Goal: Find specific page/section: Find specific page/section

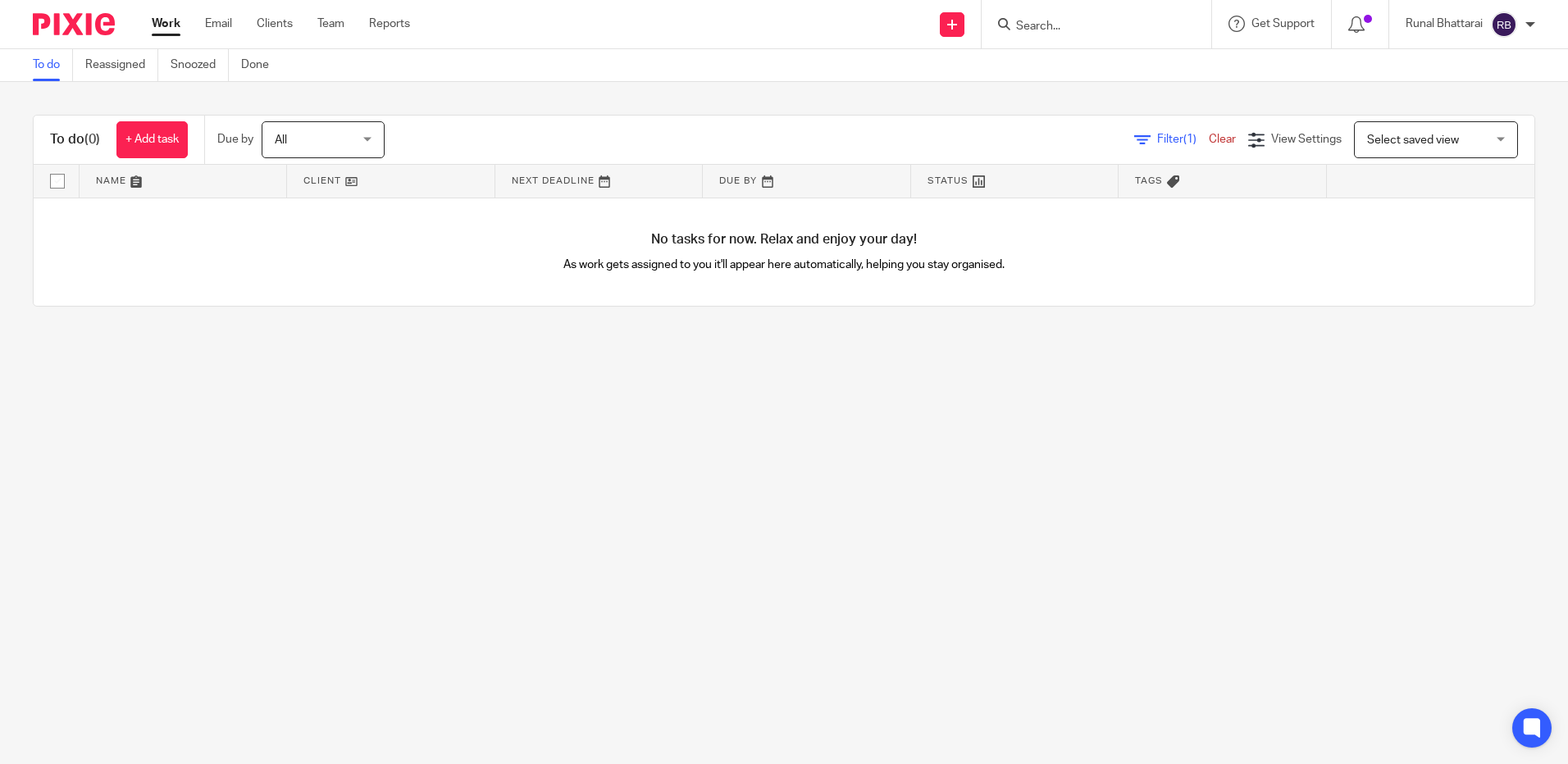
click at [1081, 29] on input "Search" at bounding box center [1088, 26] width 148 height 15
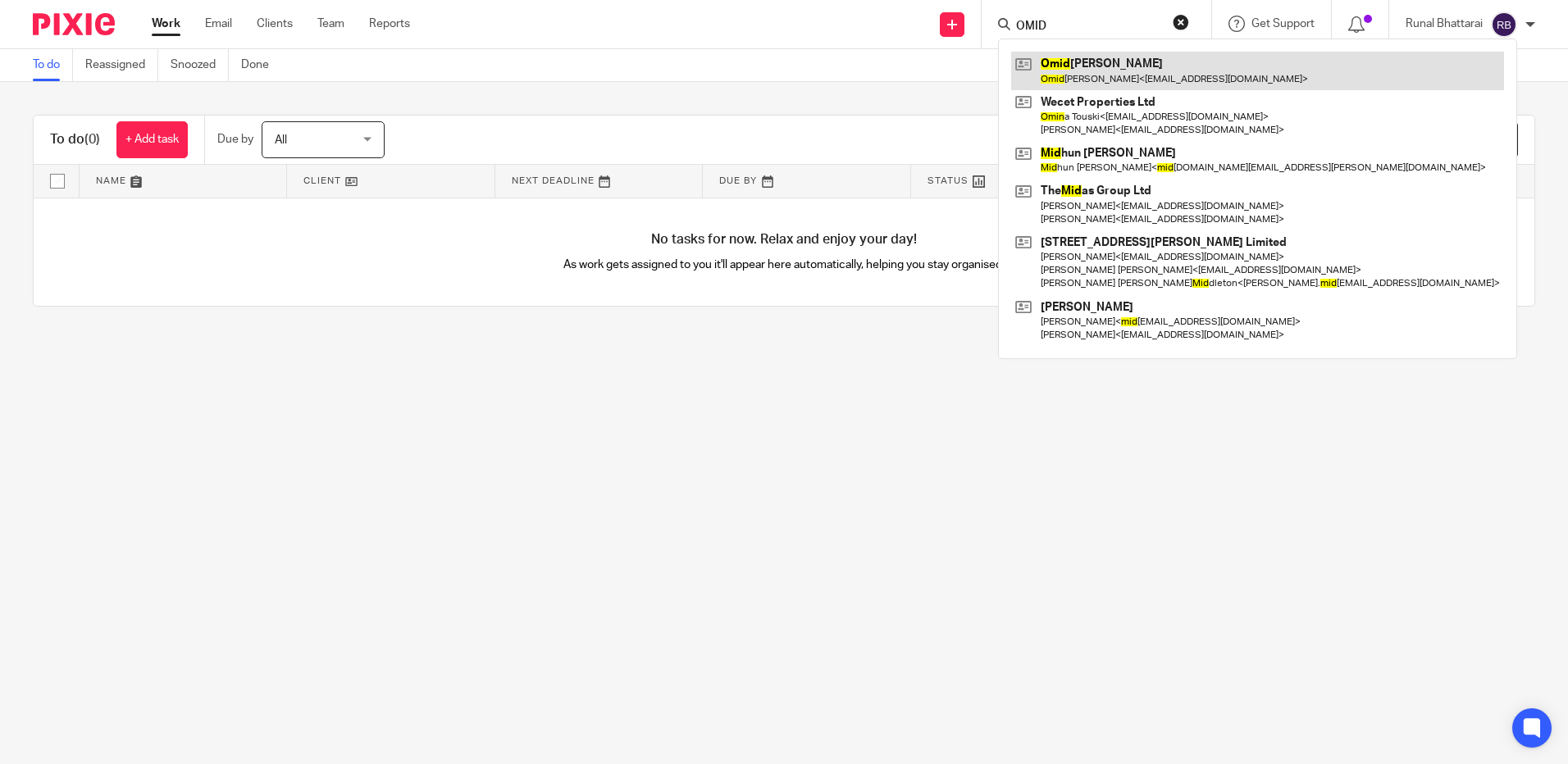
type input "OMID"
click at [1186, 76] on link at bounding box center [1258, 70] width 493 height 38
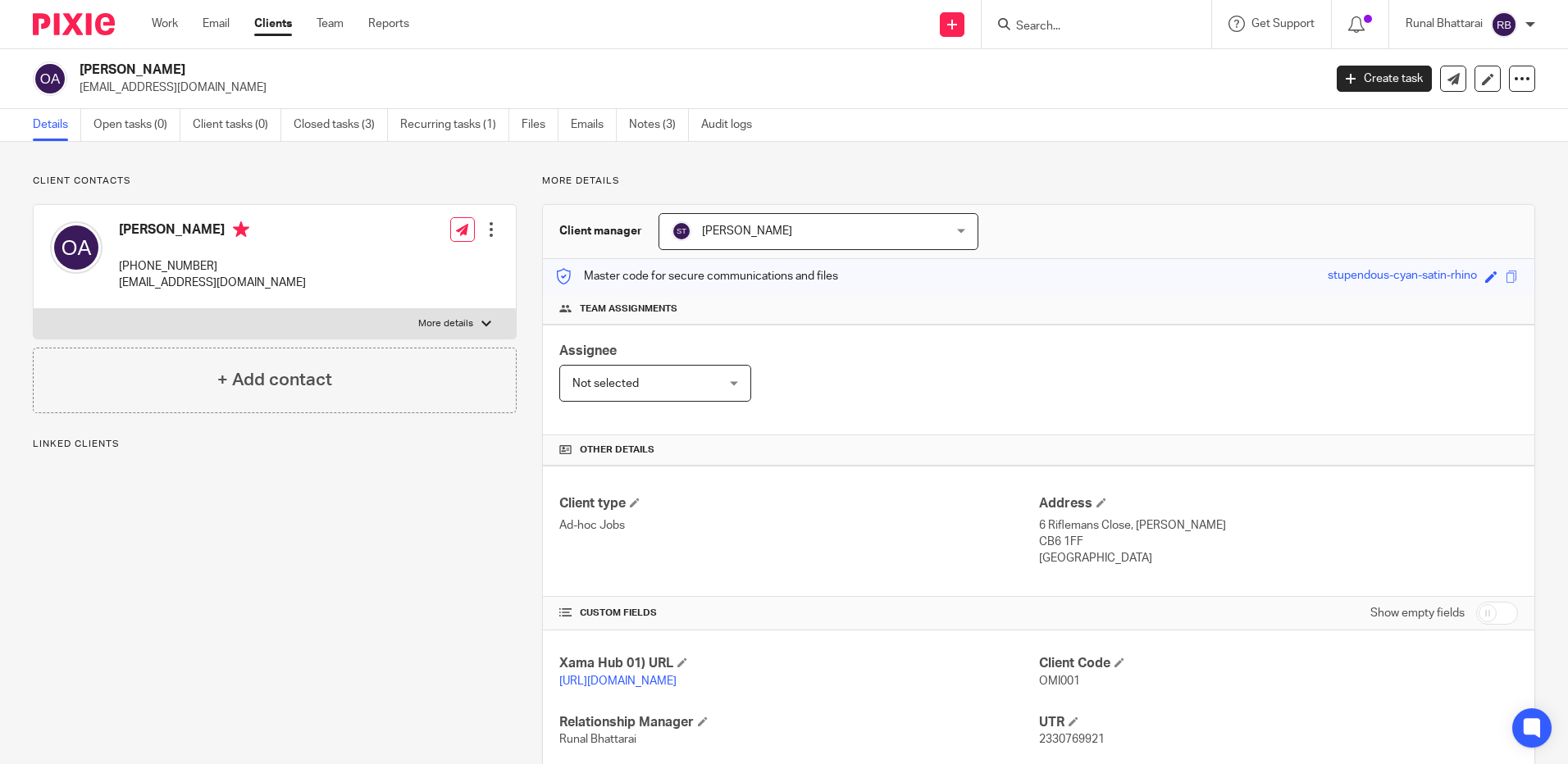
drag, startPoint x: 196, startPoint y: 67, endPoint x: 74, endPoint y: 66, distance: 122.0
click at [74, 66] on div "[PERSON_NAME] [EMAIL_ADDRESS][DOMAIN_NAME]" at bounding box center [673, 78] width 1279 height 34
copy h2 "[PERSON_NAME]"
